Goal: Information Seeking & Learning: Learn about a topic

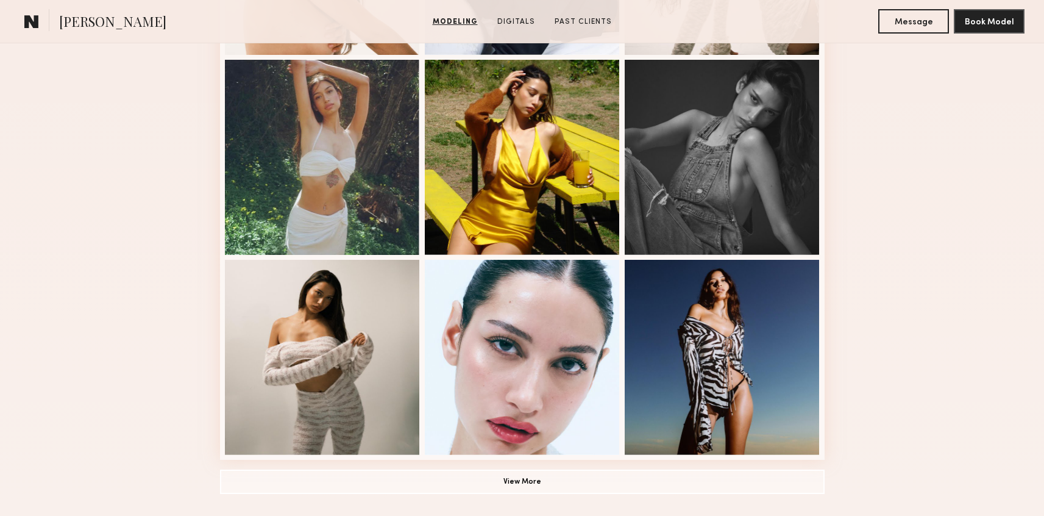
scroll to position [701, 0]
click at [566, 483] on button "View More" at bounding box center [522, 480] width 605 height 24
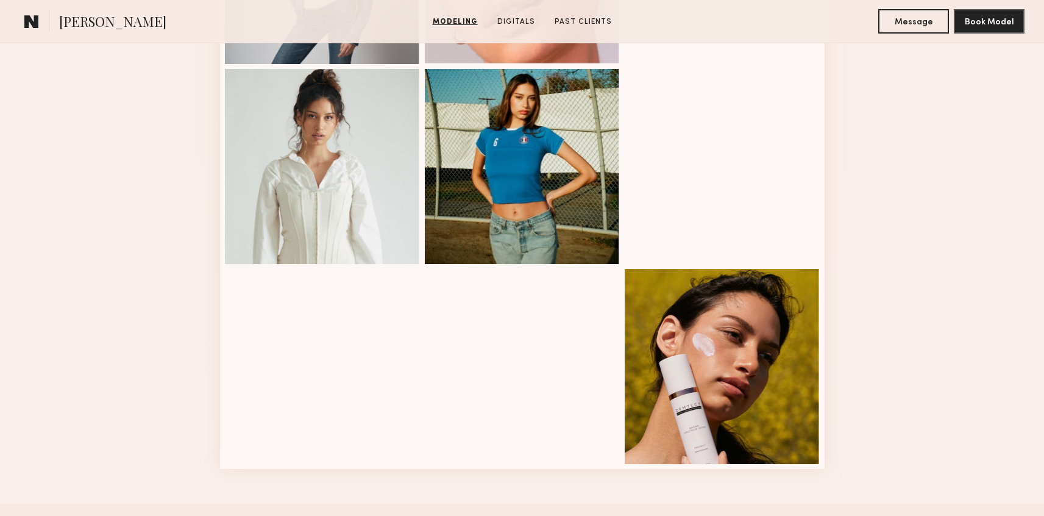
scroll to position [1511, 0]
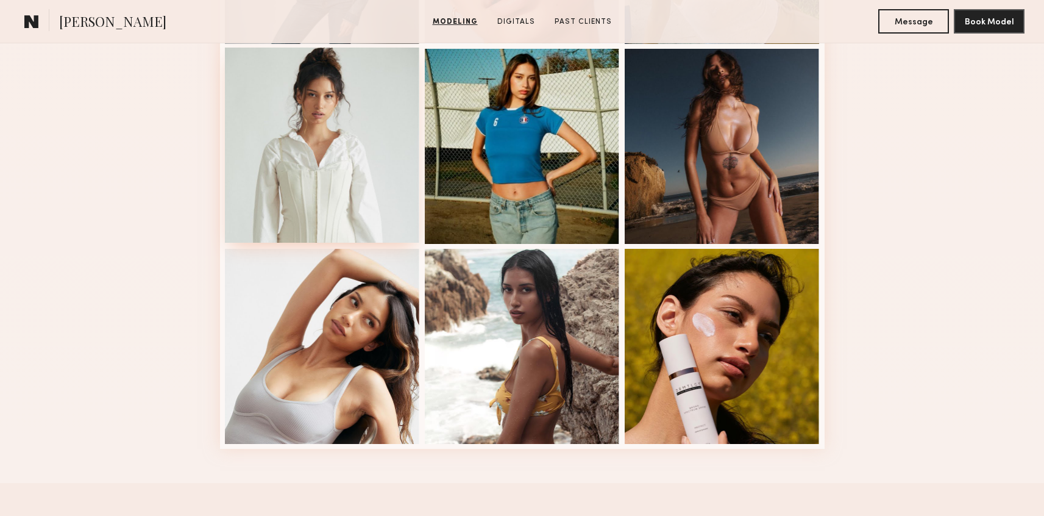
click at [269, 135] on div at bounding box center [322, 145] width 195 height 195
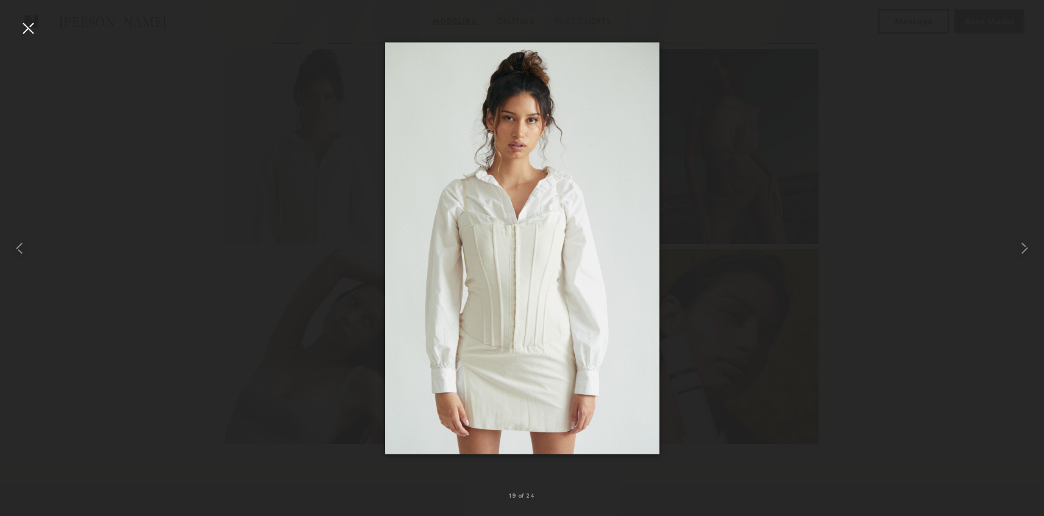
click at [801, 326] on div at bounding box center [522, 248] width 1044 height 457
click at [44, 19] on nb-gallery-light "19 of 24" at bounding box center [522, 258] width 1044 height 516
click at [30, 21] on div at bounding box center [28, 28] width 20 height 20
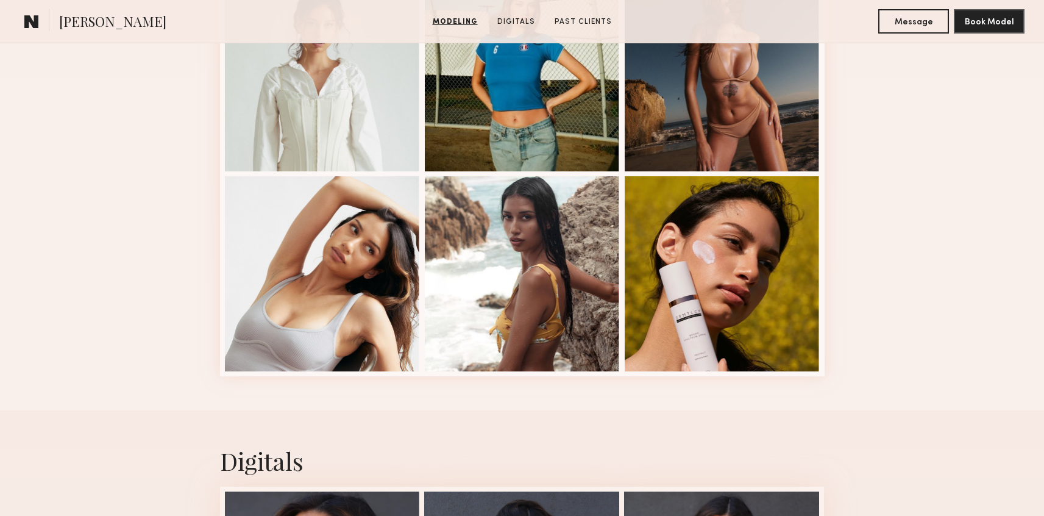
scroll to position [1603, 0]
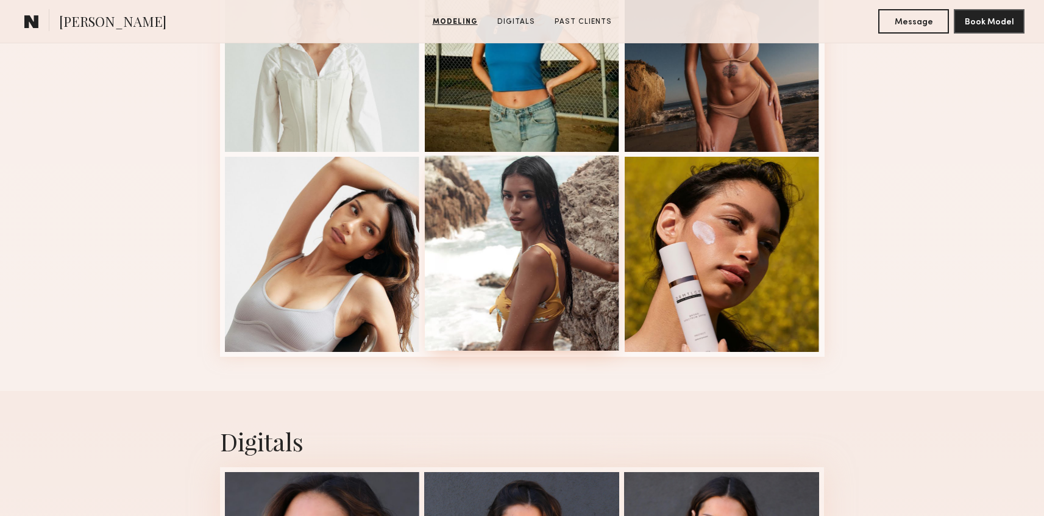
click at [580, 308] on div at bounding box center [522, 252] width 195 height 195
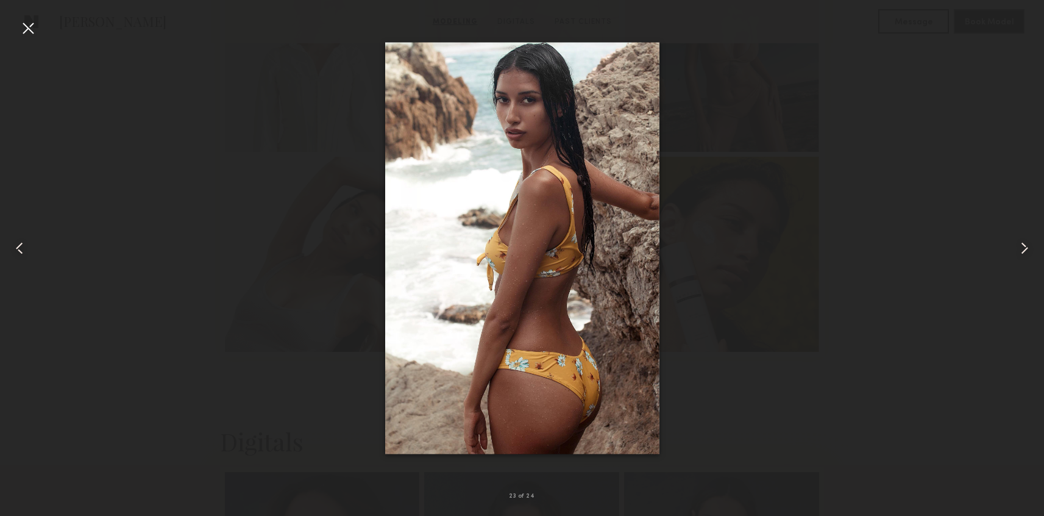
click at [39, 24] on div at bounding box center [21, 248] width 42 height 457
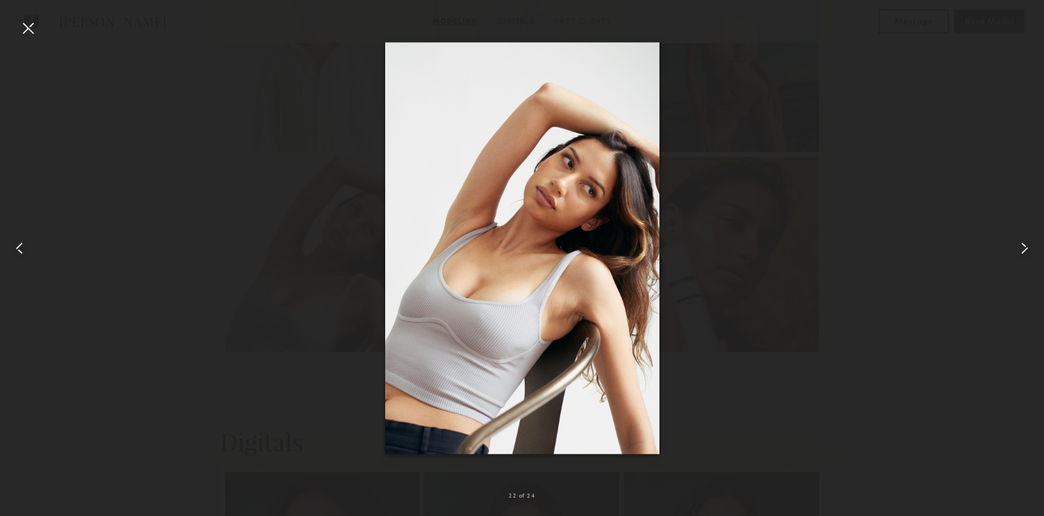
click at [18, 23] on div at bounding box center [21, 248] width 42 height 457
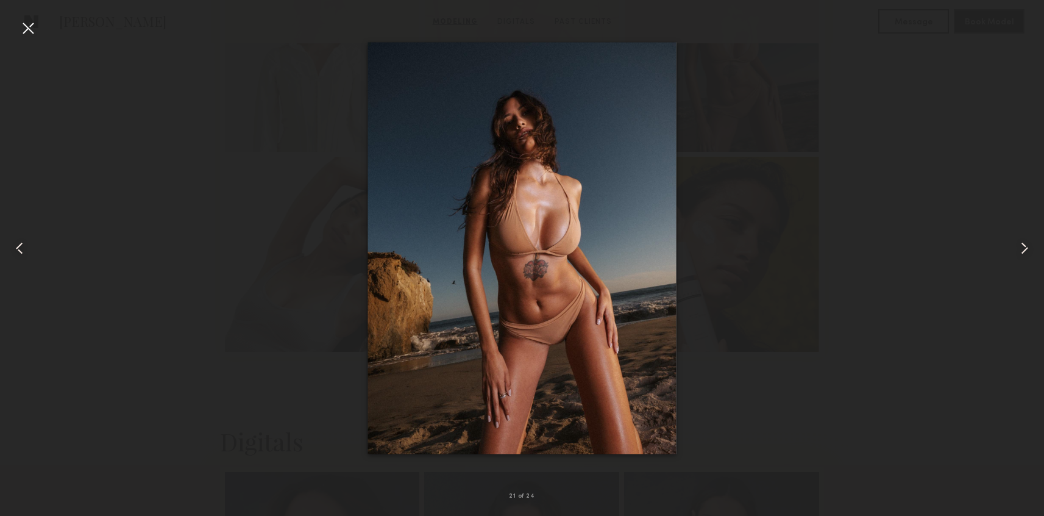
click at [35, 26] on div at bounding box center [28, 28] width 20 height 20
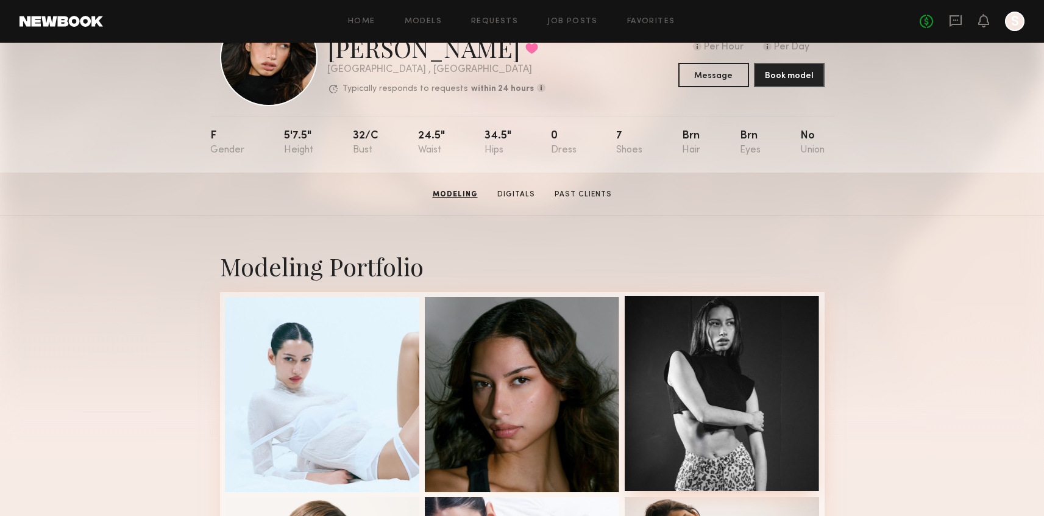
scroll to position [0, 0]
